Goal: Find specific page/section: Find specific page/section

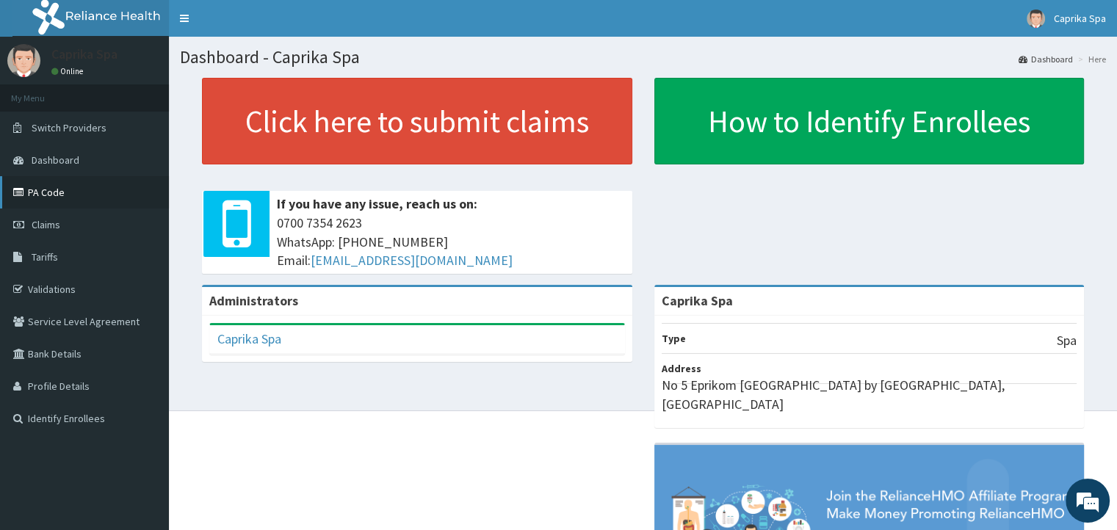
click at [68, 198] on link "PA Code" at bounding box center [84, 192] width 169 height 32
